Goal: Navigation & Orientation: Find specific page/section

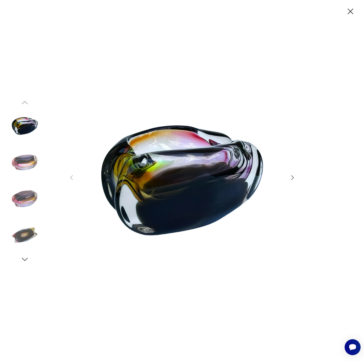
click at [25, 163] on img at bounding box center [25, 162] width 32 height 32
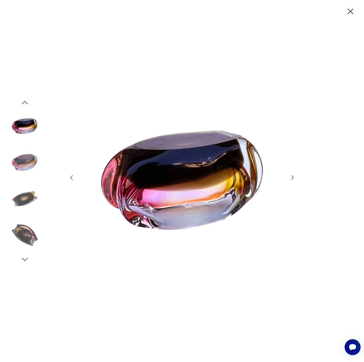
click at [29, 176] on img at bounding box center [25, 162] width 32 height 32
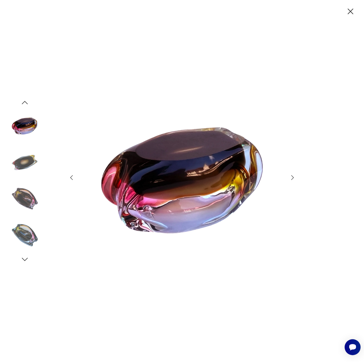
click at [29, 176] on img at bounding box center [25, 162] width 32 height 32
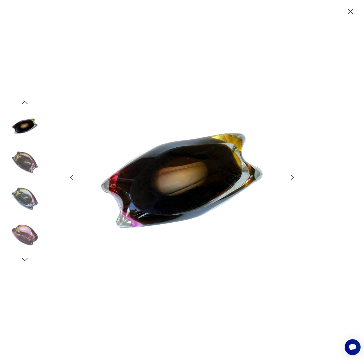
click at [29, 176] on img at bounding box center [25, 162] width 32 height 32
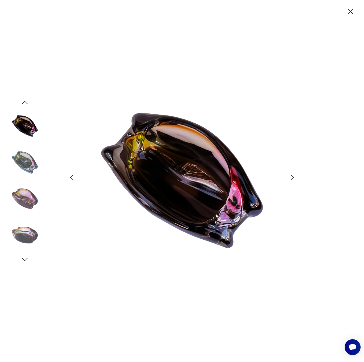
click at [29, 176] on img at bounding box center [25, 162] width 32 height 32
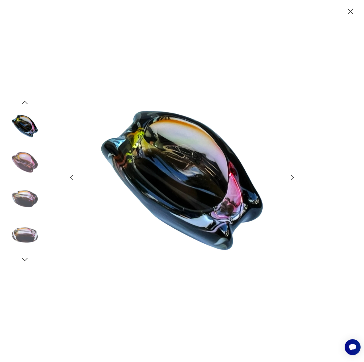
click at [29, 176] on img at bounding box center [25, 162] width 32 height 32
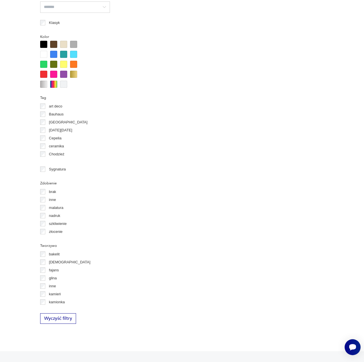
scroll to position [481, 0]
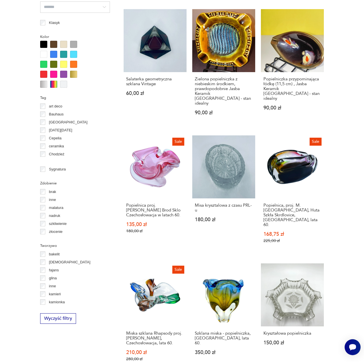
click at [348, 189] on section "Filtruj produkty Cena MIN MAX OK Promocja Datowanie OK Kraj pochodzenia Polska …" at bounding box center [182, 144] width 364 height 776
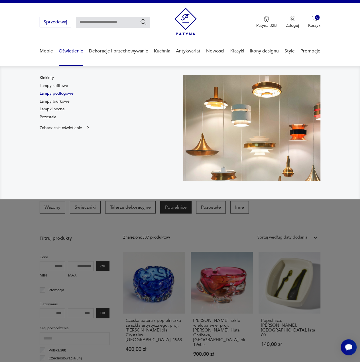
click at [62, 94] on link "Lampy podłogowe" at bounding box center [57, 94] width 34 height 6
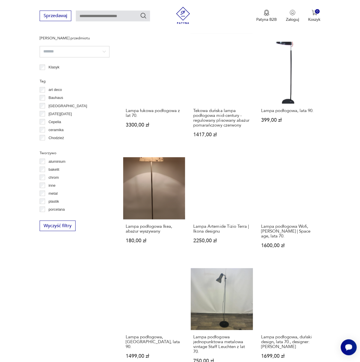
scroll to position [550, 0]
